Goal: Navigation & Orientation: Find specific page/section

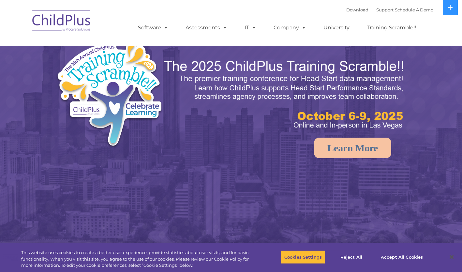
select select "MEDIUM"
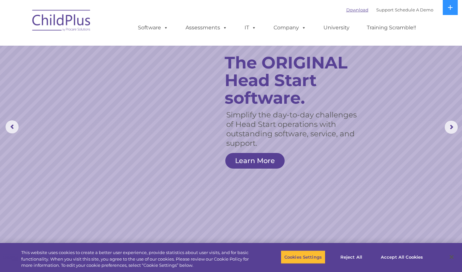
click at [354, 12] on link "Download" at bounding box center [357, 9] width 22 height 5
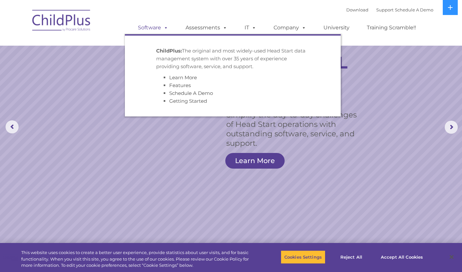
click at [162, 28] on span at bounding box center [164, 27] width 7 height 6
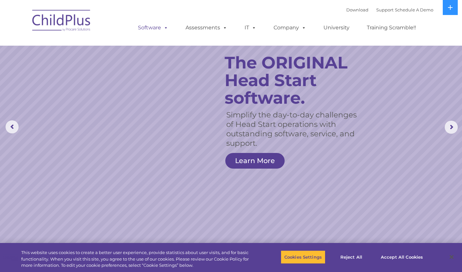
click at [162, 28] on span at bounding box center [164, 27] width 7 height 6
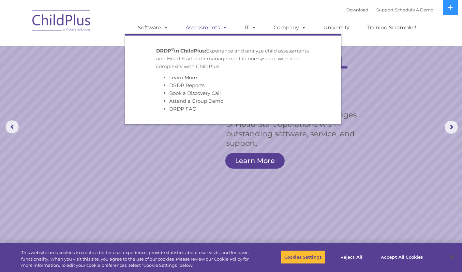
click at [212, 28] on link "Assessments" at bounding box center [206, 27] width 55 height 13
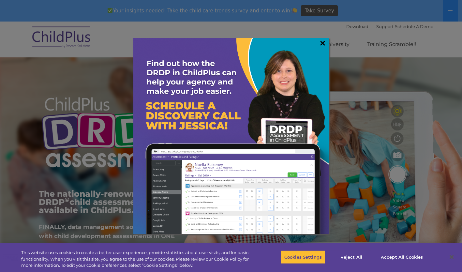
click at [321, 42] on link "×" at bounding box center [322, 43] width 7 height 7
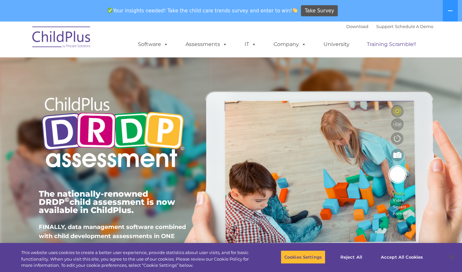
click at [382, 46] on link "Training Scramble!!" at bounding box center [391, 44] width 62 height 13
